Goal: Task Accomplishment & Management: Manage account settings

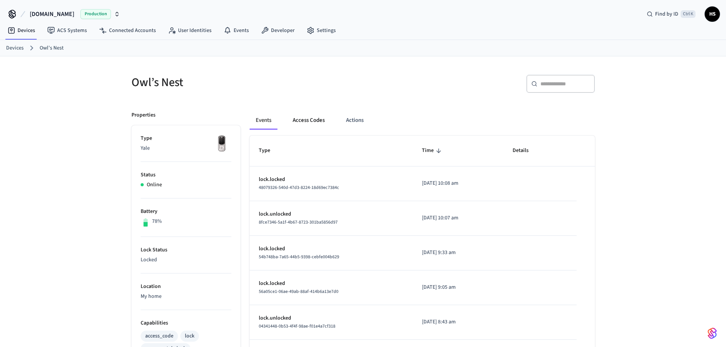
click at [313, 118] on button "Access Codes" at bounding box center [309, 120] width 44 height 18
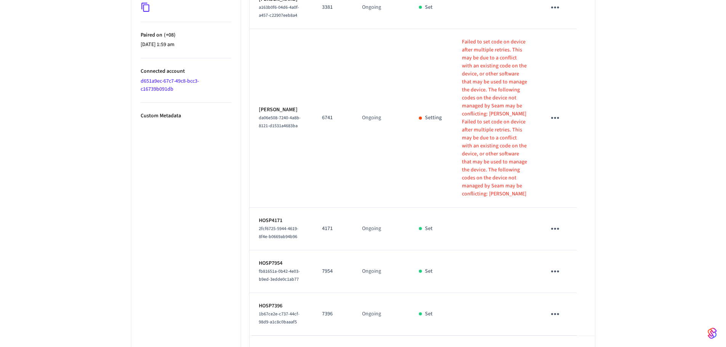
scroll to position [419, 0]
drag, startPoint x: 705, startPoint y: 208, endPoint x: 648, endPoint y: 200, distance: 58.0
click at [705, 207] on div "Owl’s Nest ​ ​ Add Access Code Properties Type Yale Status Online Battery 78% L…" at bounding box center [363, 6] width 726 height 738
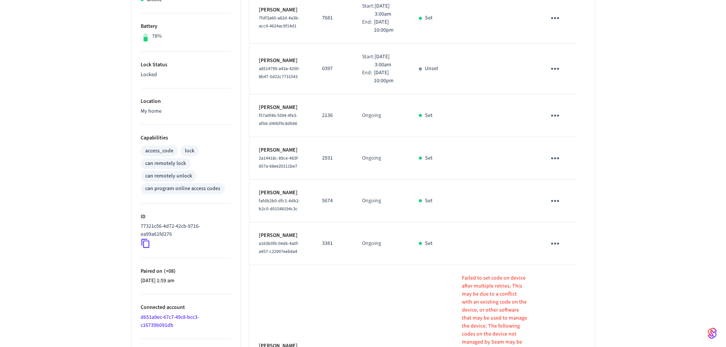
scroll to position [0, 0]
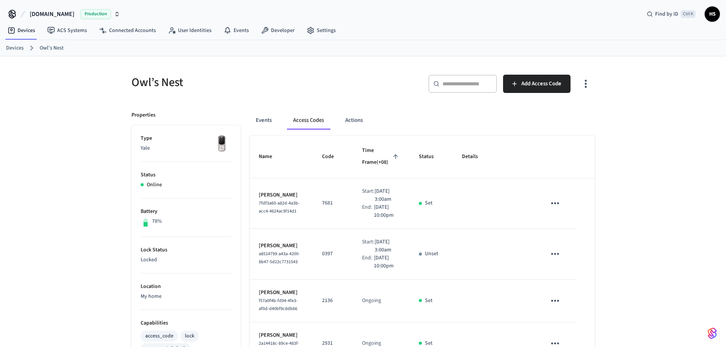
click at [581, 83] on icon "button" at bounding box center [586, 84] width 12 height 12
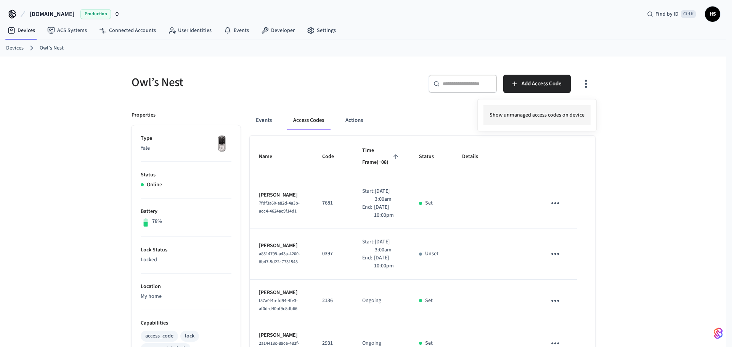
click at [544, 107] on li "Show unmanaged access codes on device" at bounding box center [536, 115] width 107 height 20
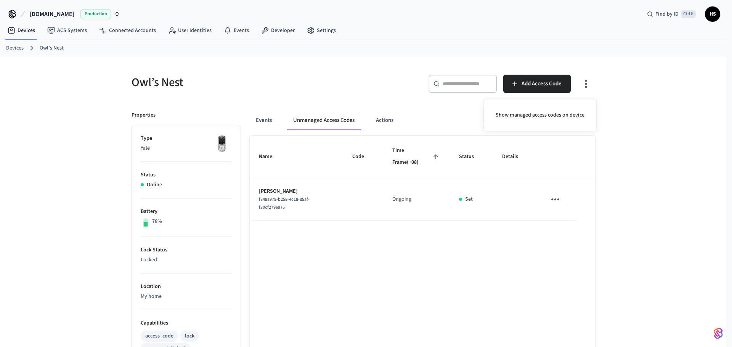
click at [22, 202] on div at bounding box center [366, 173] width 732 height 347
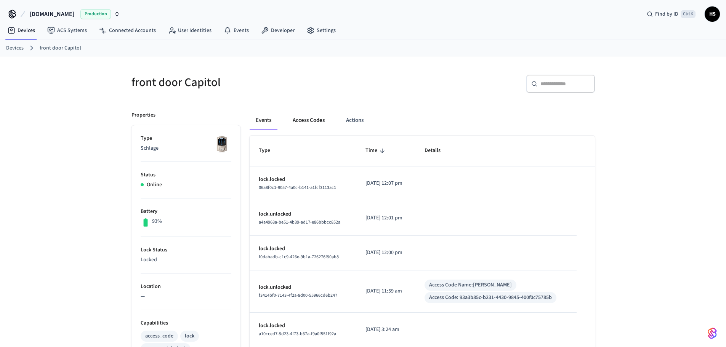
click at [318, 112] on button "Access Codes" at bounding box center [309, 120] width 44 height 18
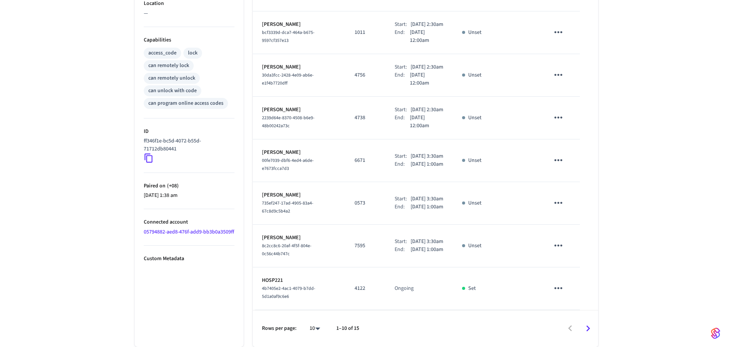
scroll to position [355, 0]
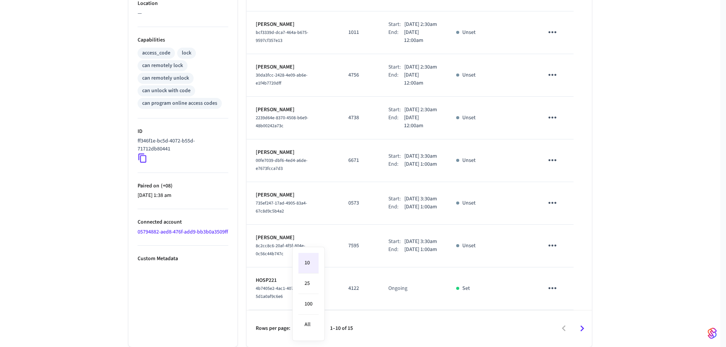
click at [313, 328] on body "[DOMAIN_NAME] Production Find by ID Ctrl K HS Devices ACS Systems Connected Acc…" at bounding box center [363, 32] width 726 height 630
click at [314, 326] on li "All" at bounding box center [308, 325] width 20 height 20
type input "**"
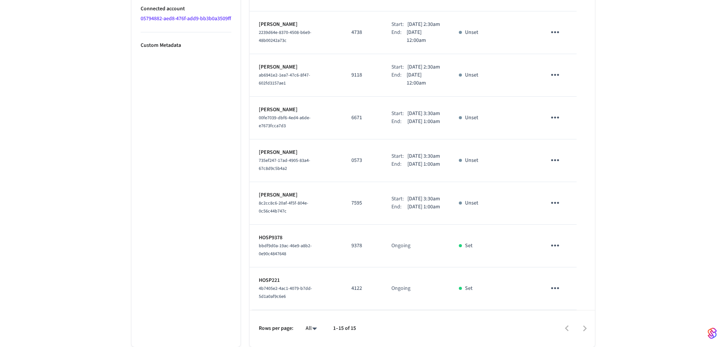
scroll to position [601, 0]
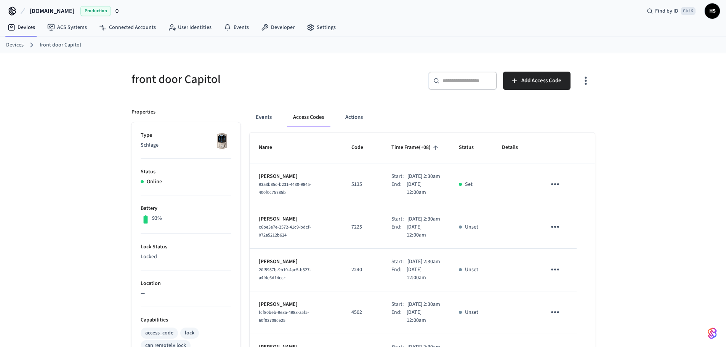
scroll to position [0, 0]
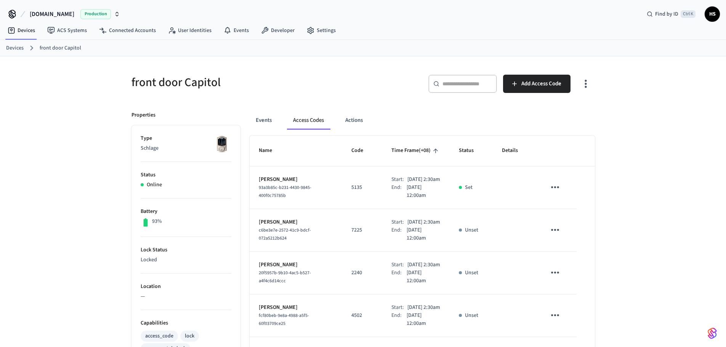
click at [587, 83] on icon "button" at bounding box center [586, 84] width 12 height 12
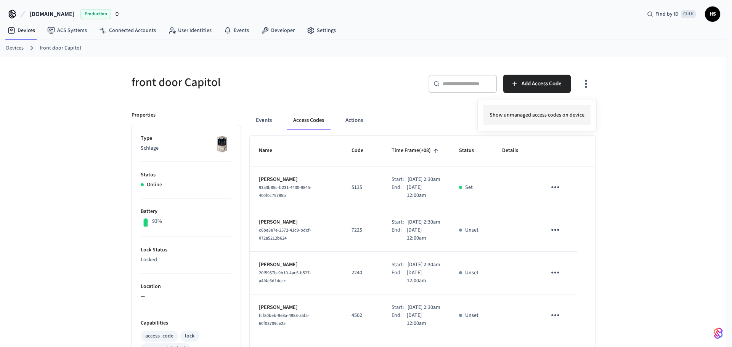
click at [581, 111] on li "Show unmanaged access codes on device" at bounding box center [536, 115] width 107 height 20
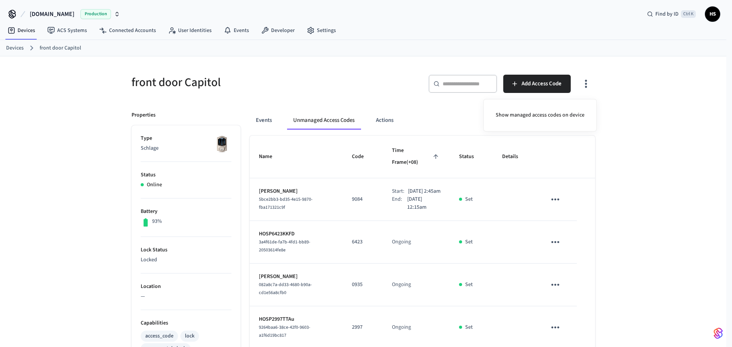
click at [639, 170] on div at bounding box center [366, 173] width 732 height 347
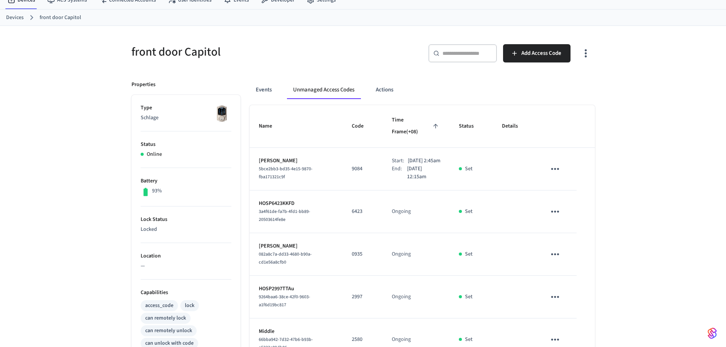
scroll to position [27, 0]
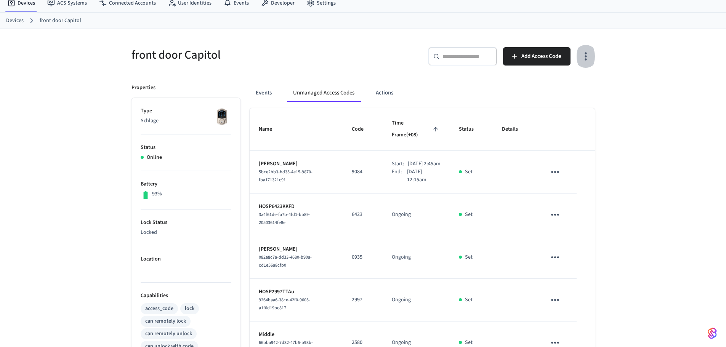
click at [581, 59] on icon "button" at bounding box center [586, 56] width 12 height 12
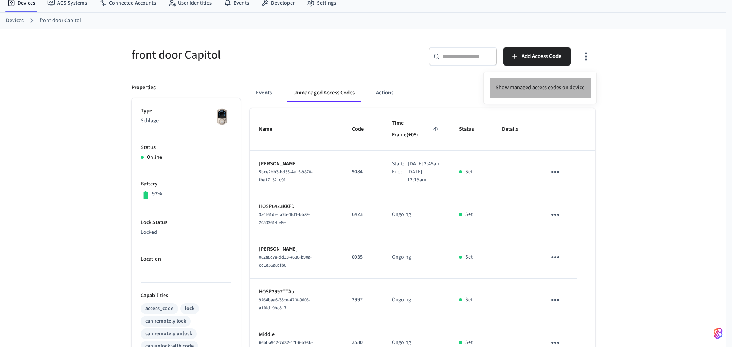
click at [556, 79] on li "Show managed access codes on device" at bounding box center [539, 88] width 101 height 20
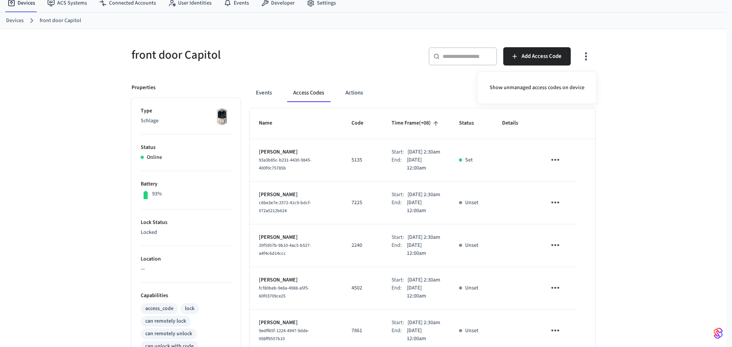
click at [338, 138] on div at bounding box center [366, 173] width 732 height 347
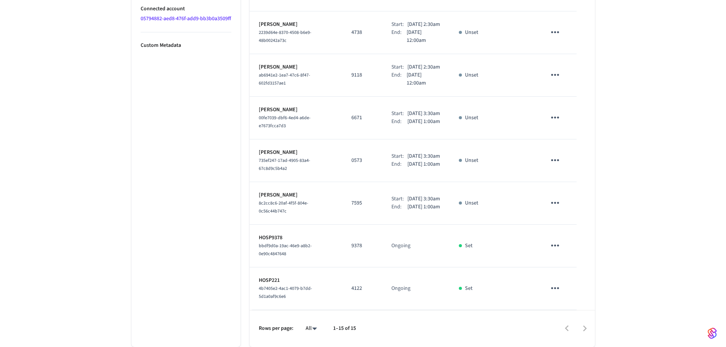
scroll to position [601, 0]
click at [313, 329] on li "All" at bounding box center [308, 325] width 20 height 20
drag, startPoint x: 294, startPoint y: 253, endPoint x: 255, endPoint y: 247, distance: 38.7
click at [255, 247] on td "HOSP9378 bbdf9d0a-19ac-46e9-a8b2-0e90c4847648" at bounding box center [296, 246] width 93 height 43
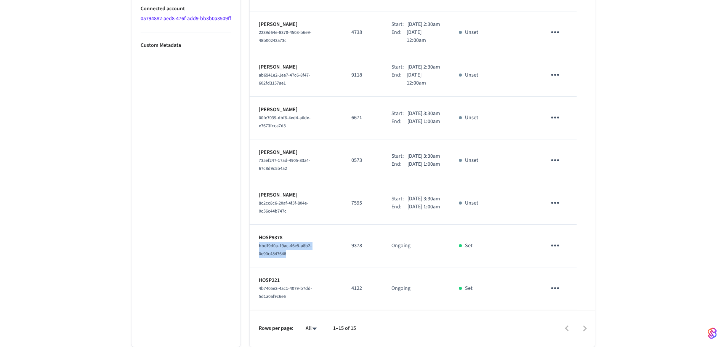
copy span "bbdf9d0a-19ac-46e9-a8b2-0e90c4847648"
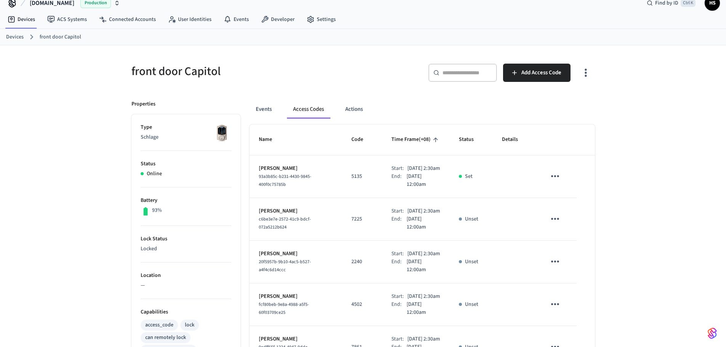
scroll to position [0, 0]
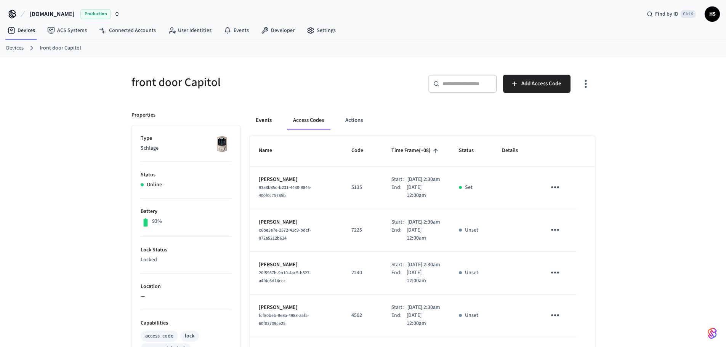
click at [269, 115] on button "Events" at bounding box center [264, 120] width 28 height 18
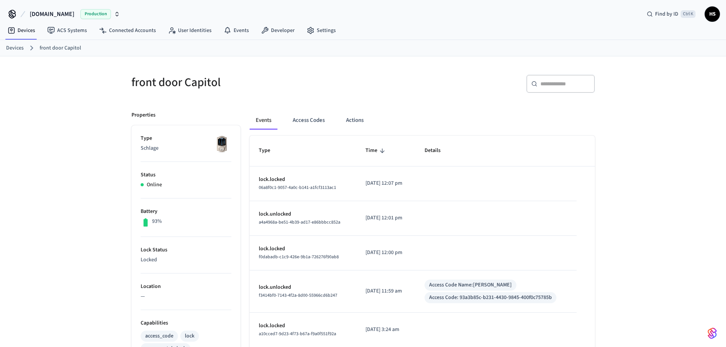
click at [560, 84] on input "text" at bounding box center [566, 84] width 50 height 8
paste input "**********"
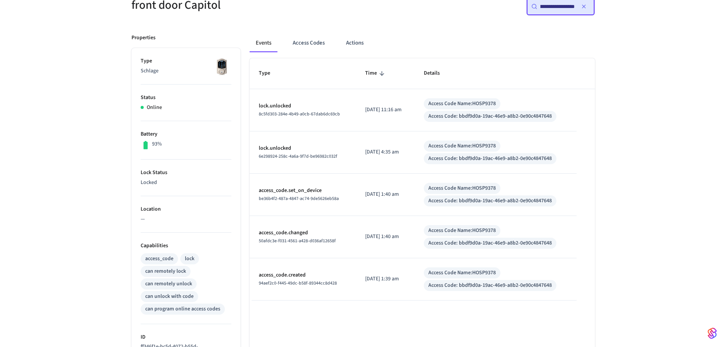
scroll to position [76, 0]
type input "**********"
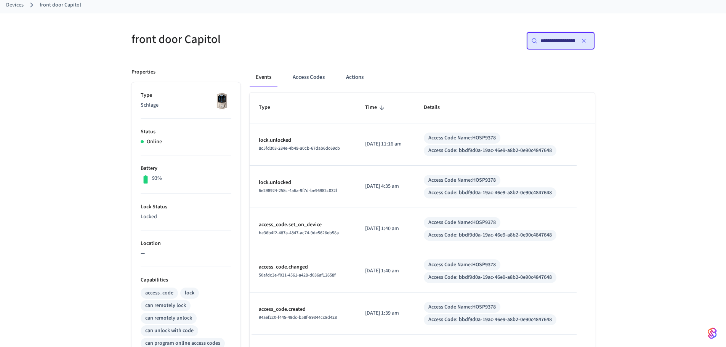
scroll to position [38, 0]
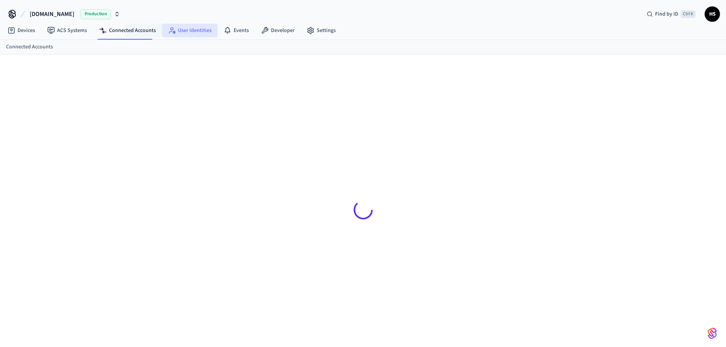
drag, startPoint x: 152, startPoint y: 30, endPoint x: 161, endPoint y: 36, distance: 11.3
click at [152, 30] on link "Connected Accounts" at bounding box center [127, 31] width 69 height 14
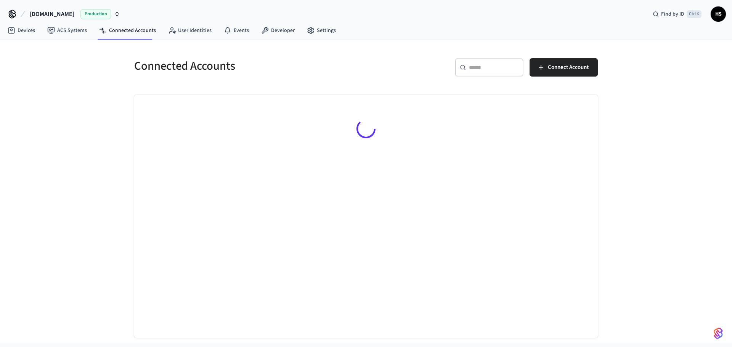
click at [494, 74] on div "​ ​" at bounding box center [489, 67] width 69 height 18
paste input "**********"
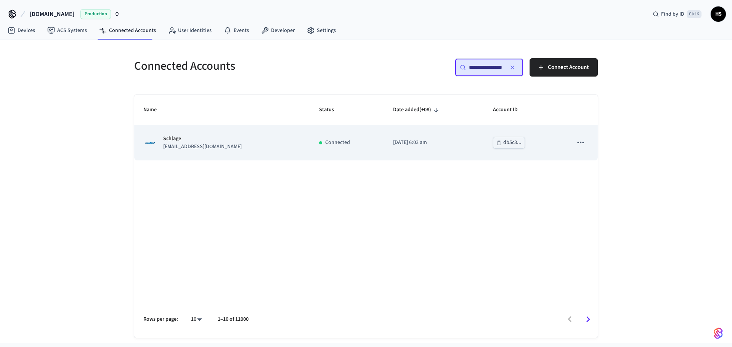
type input "**********"
click at [325, 140] on p "Connected" at bounding box center [337, 143] width 25 height 8
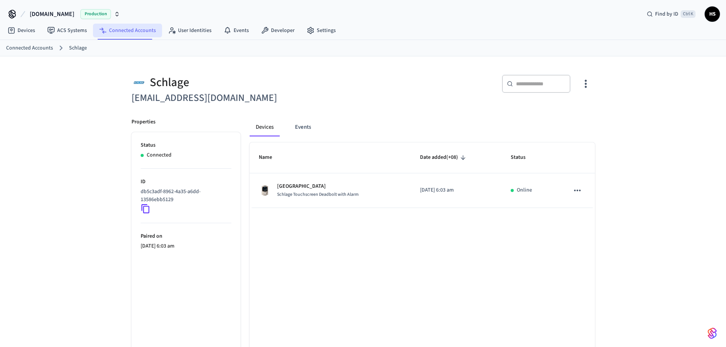
click at [135, 27] on link "Connected Accounts" at bounding box center [127, 31] width 69 height 14
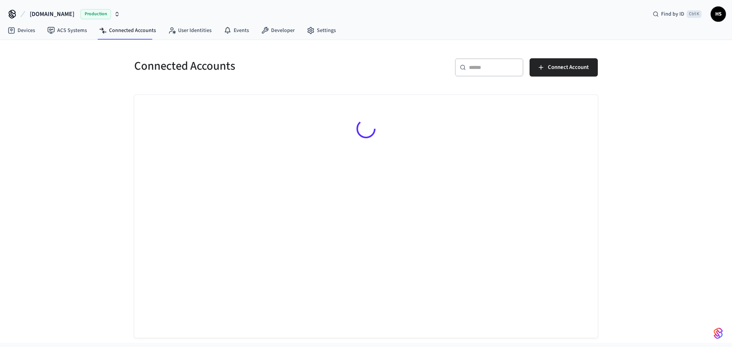
click at [495, 64] on input "text" at bounding box center [494, 68] width 50 height 8
paste input "**********"
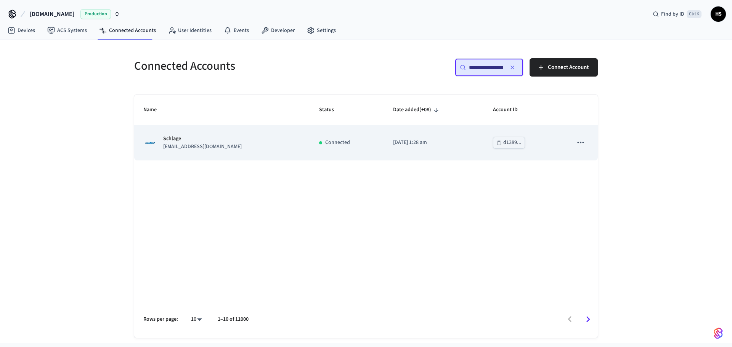
type input "**********"
click at [313, 152] on td "Connected" at bounding box center [347, 142] width 74 height 35
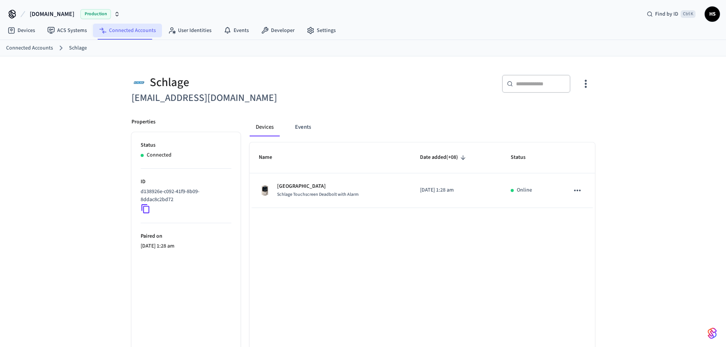
click at [147, 37] on link "Connected Accounts" at bounding box center [127, 31] width 69 height 14
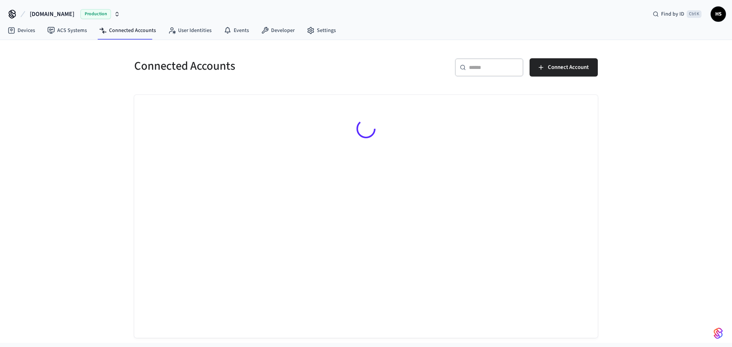
click at [510, 70] on input "text" at bounding box center [494, 68] width 50 height 8
paste input "**********"
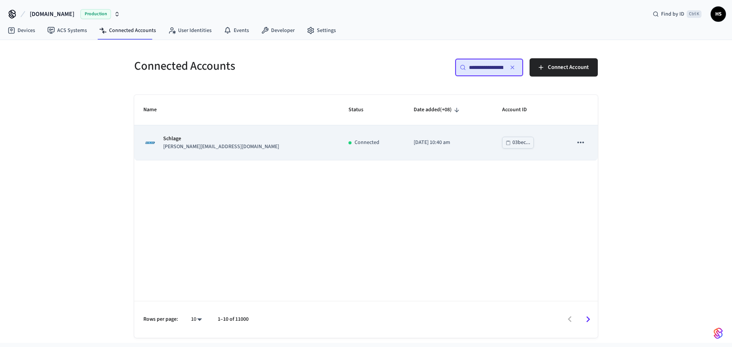
type input "**********"
click at [275, 144] on td "[PERSON_NAME] [PERSON_NAME][EMAIL_ADDRESS][DOMAIN_NAME]" at bounding box center [236, 142] width 205 height 35
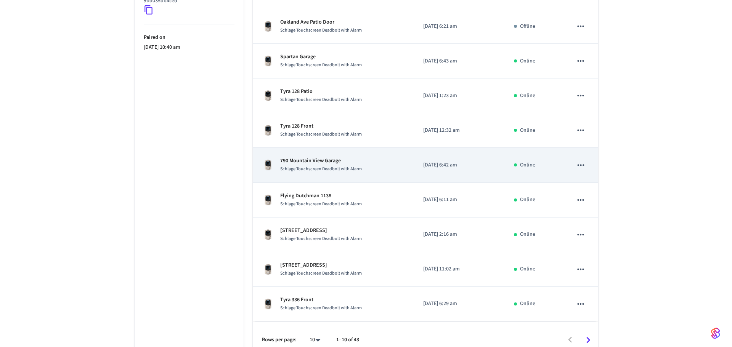
scroll to position [210, 0]
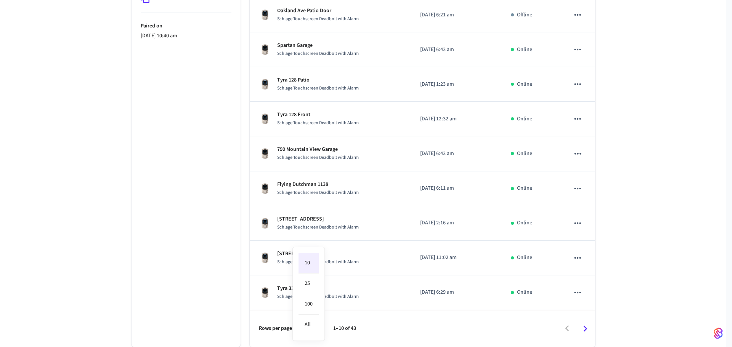
click at [311, 330] on body "[DOMAIN_NAME] Production Find by ID Ctrl K HS Devices ACS Systems Connected Acc…" at bounding box center [366, 69] width 732 height 558
click at [311, 326] on li "All" at bounding box center [308, 325] width 20 height 20
type input "**"
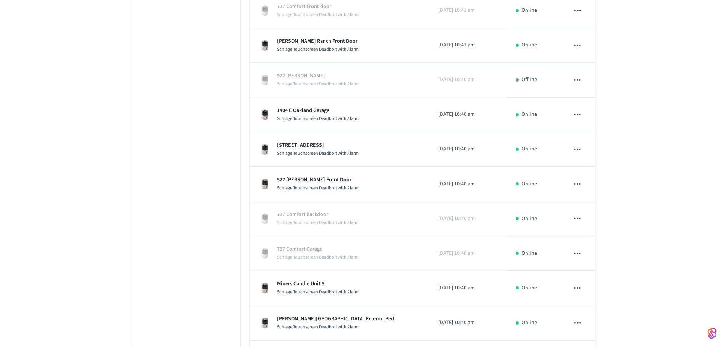
scroll to position [430, 0]
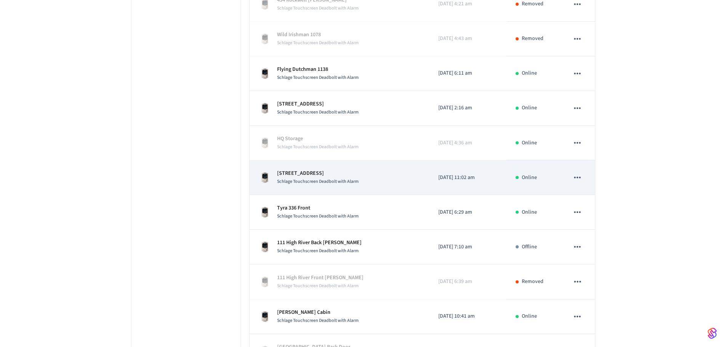
click at [380, 176] on div "[STREET_ADDRESS] Schlage Touchscreen Deadbolt with Alarm" at bounding box center [339, 178] width 161 height 16
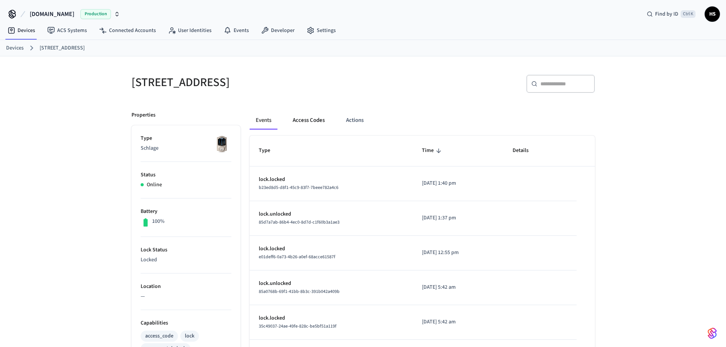
click at [326, 116] on button "Access Codes" at bounding box center [309, 120] width 44 height 18
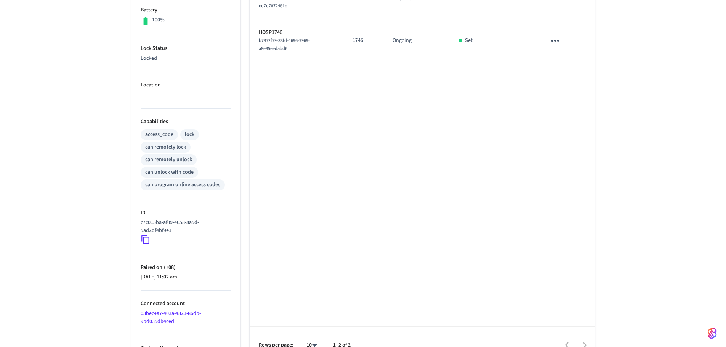
scroll to position [218, 0]
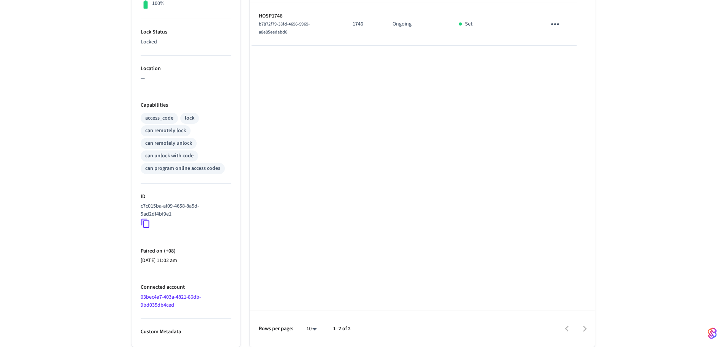
click at [177, 295] on link "03bec4a7-403a-4821-86db-9bd035db4ced" at bounding box center [171, 302] width 60 height 16
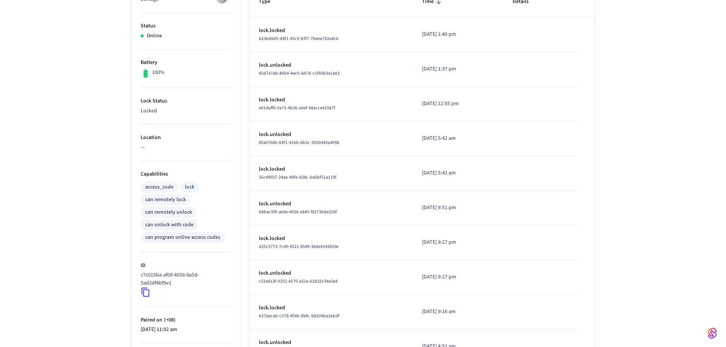
scroll to position [218, 0]
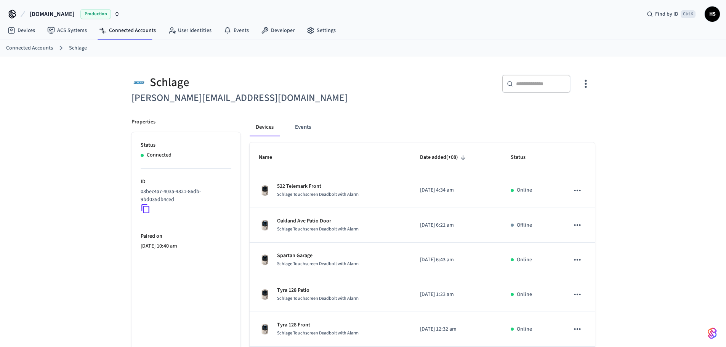
scroll to position [218, 0]
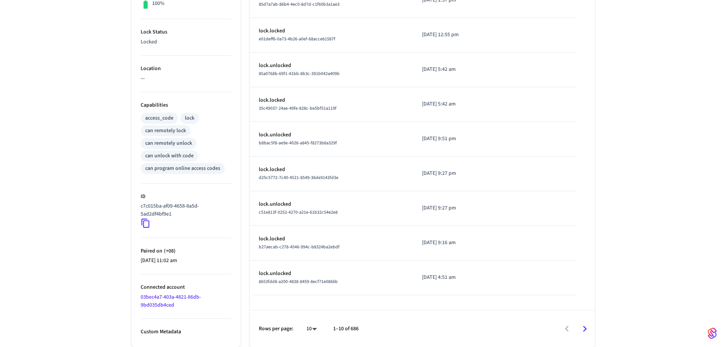
click at [149, 221] on icon at bounding box center [146, 223] width 10 height 10
click at [150, 221] on icon at bounding box center [146, 223] width 10 height 10
click at [168, 302] on link "03bec4a7-403a-4821-86db-9bd035db4ced" at bounding box center [171, 302] width 60 height 16
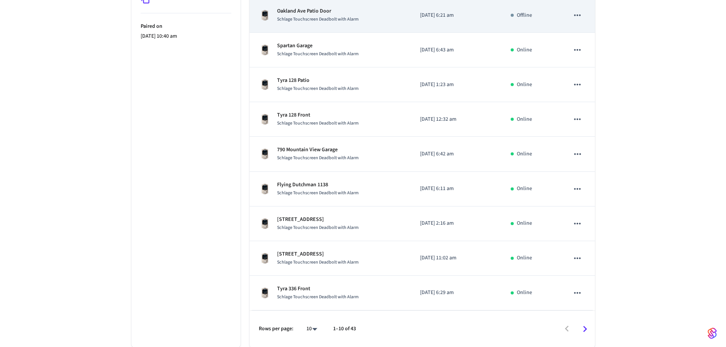
scroll to position [210, 0]
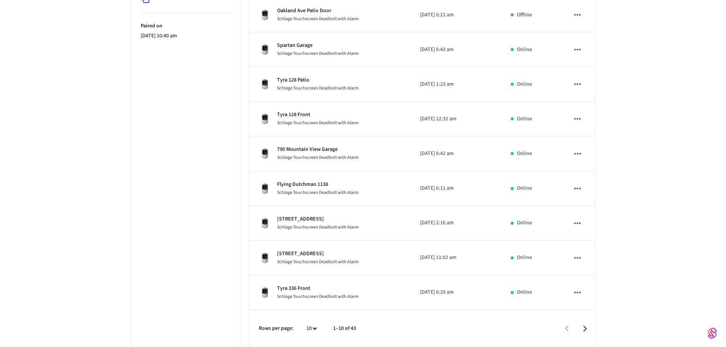
click at [669, 249] on div "Schlage [EMAIL_ADDRESS][DOMAIN_NAME] ​ ​ Properties Status Connected ID 03bec4a…" at bounding box center [363, 96] width 726 height 501
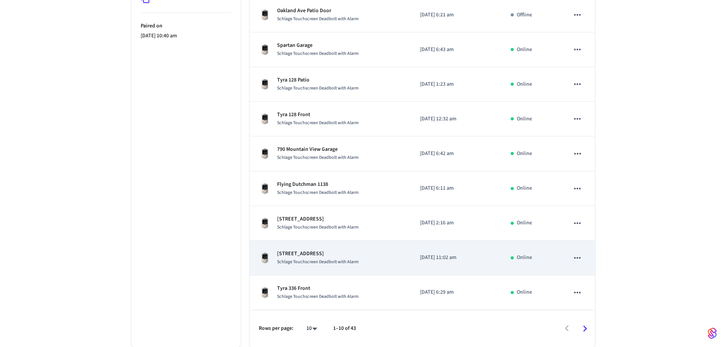
click at [579, 257] on icon "sticky table" at bounding box center [578, 258] width 10 height 10
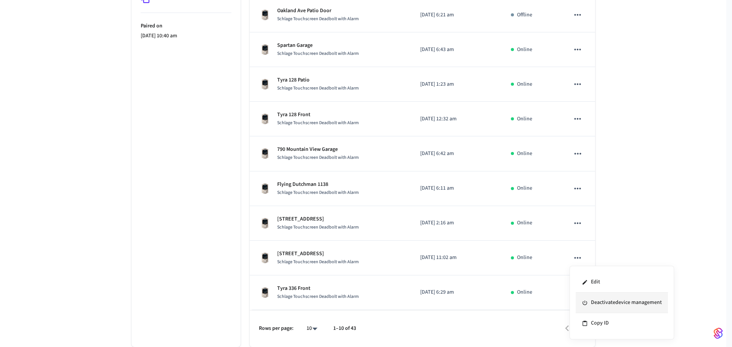
click at [628, 305] on li "Deactivate device management" at bounding box center [622, 303] width 92 height 21
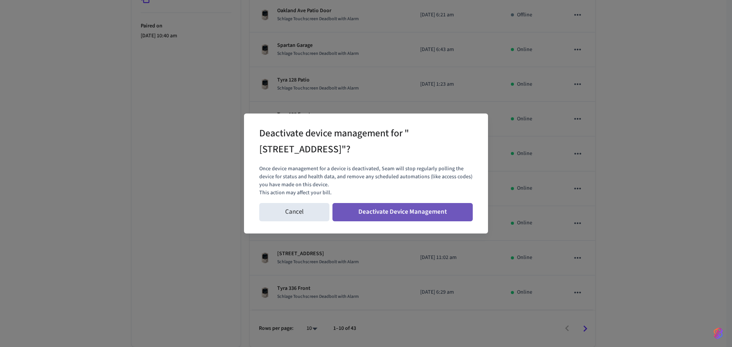
click at [445, 212] on button "Deactivate Device Management" at bounding box center [402, 212] width 140 height 18
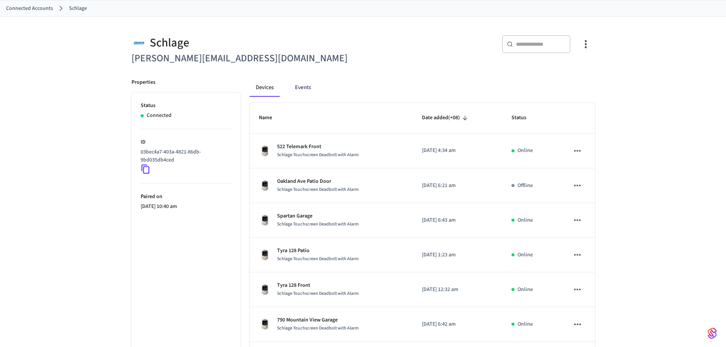
scroll to position [0, 0]
